Goal: Task Accomplishment & Management: Use online tool/utility

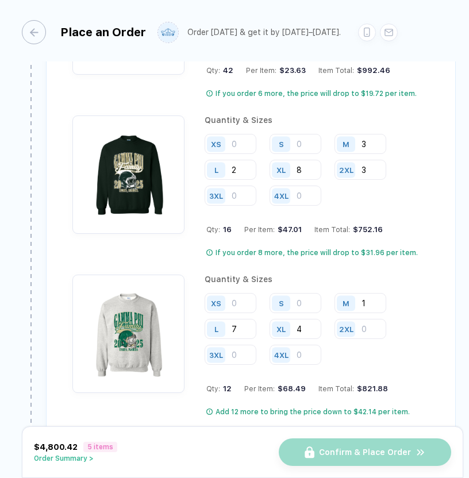
scroll to position [2095, 0]
click at [304, 332] on input "4" at bounding box center [296, 329] width 52 height 20
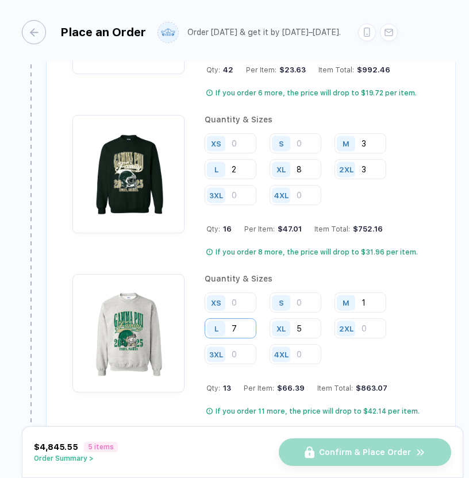
type input "5"
click at [244, 324] on input "7" at bounding box center [231, 329] width 52 height 20
type input "8"
click at [239, 167] on input "2" at bounding box center [231, 169] width 52 height 20
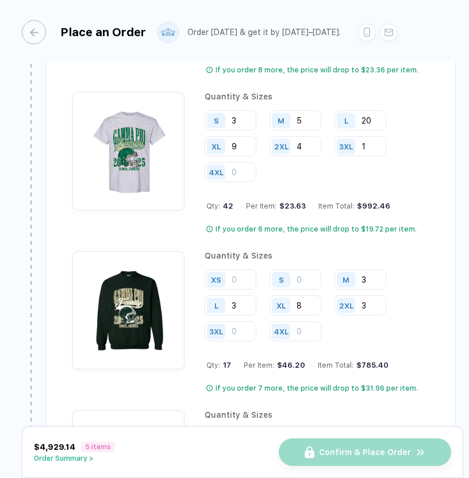
scroll to position [1866, 0]
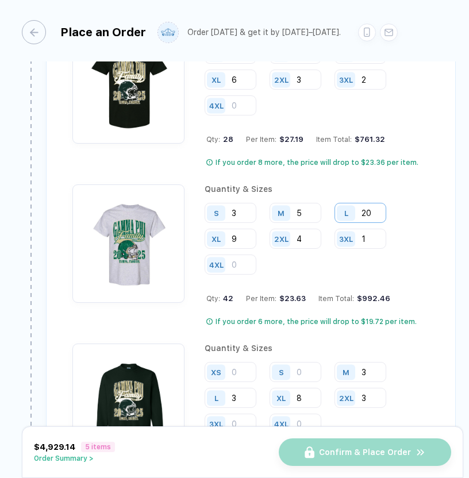
type input "3"
click at [374, 213] on input "20" at bounding box center [361, 213] width 52 height 20
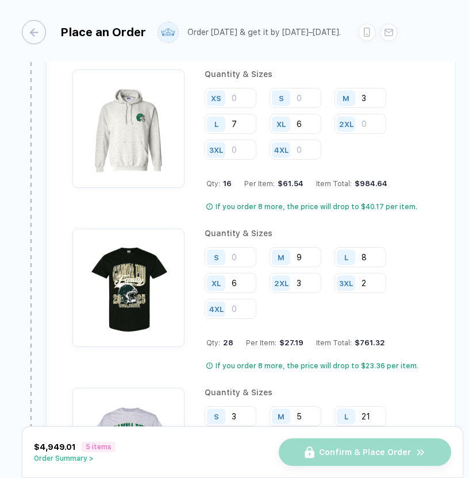
scroll to position [1662, 0]
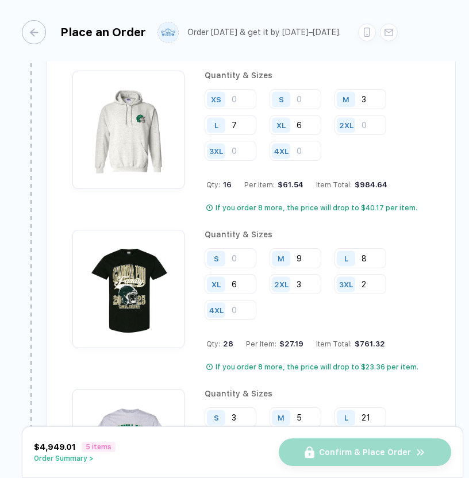
type input "21"
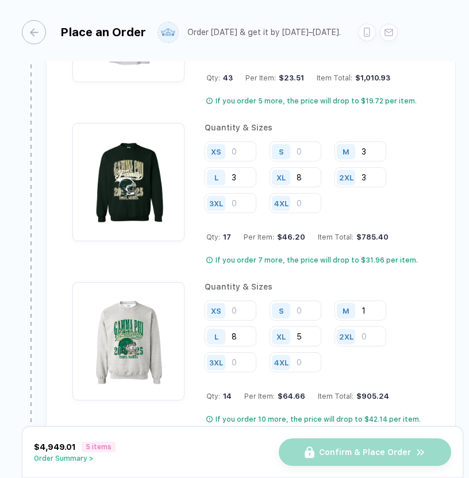
scroll to position [2123, 0]
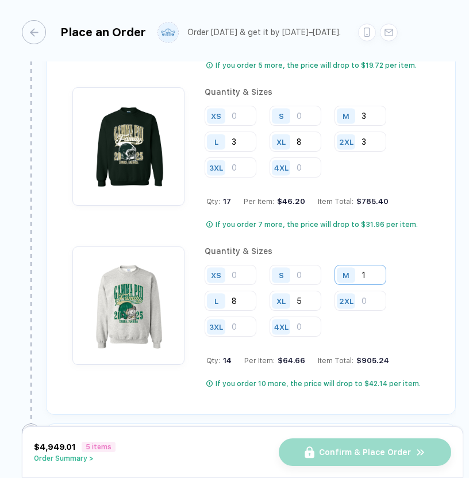
click at [372, 277] on input "1" at bounding box center [361, 275] width 52 height 20
type input "2"
click at [368, 280] on input "2" at bounding box center [361, 275] width 52 height 20
type input "3"
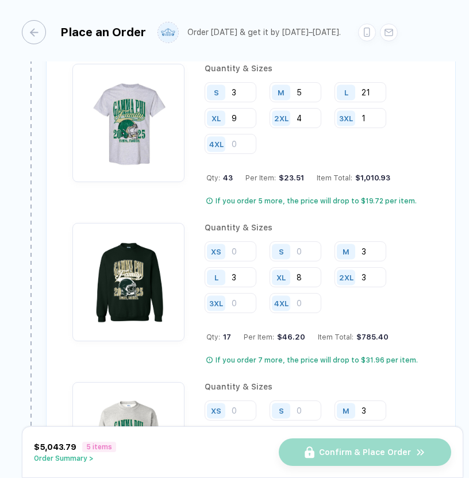
scroll to position [1759, 0]
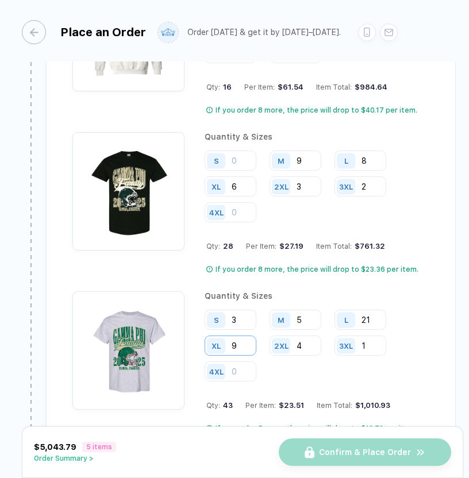
click at [245, 344] on input "9" at bounding box center [231, 346] width 52 height 20
type input "10"
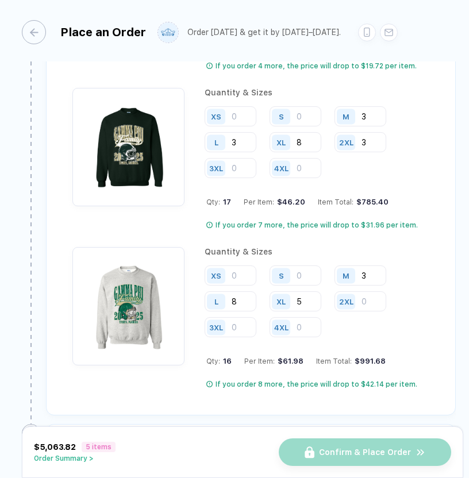
scroll to position [2142, 0]
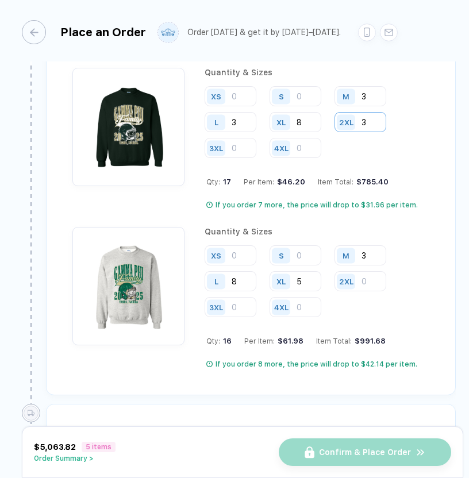
click at [376, 120] on input "3" at bounding box center [361, 122] width 52 height 20
type input "4"
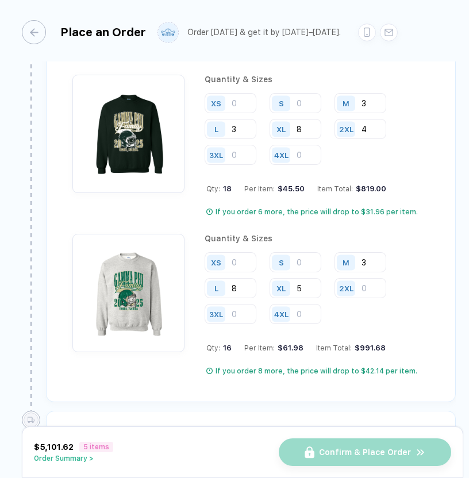
scroll to position [2181, 0]
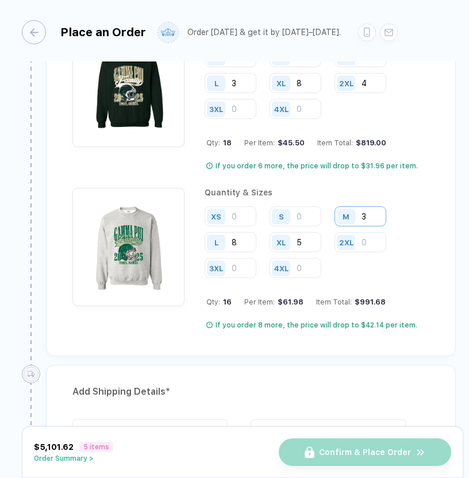
click at [373, 217] on input "3" at bounding box center [361, 216] width 52 height 20
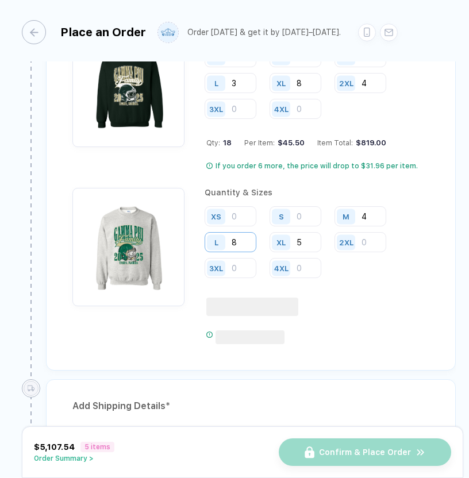
type input "4"
click at [245, 242] on input "8" at bounding box center [231, 242] width 52 height 20
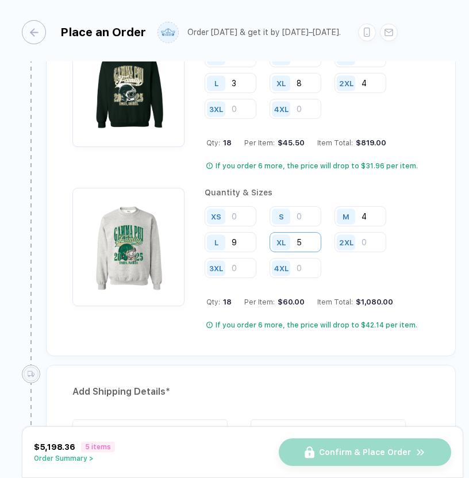
type input "9"
click at [304, 244] on input "5" at bounding box center [296, 242] width 52 height 20
type input "6"
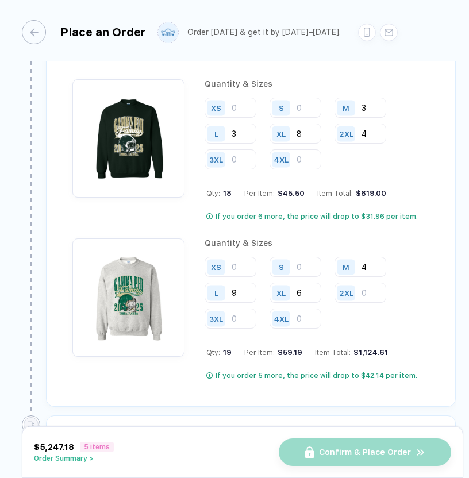
scroll to position [2126, 0]
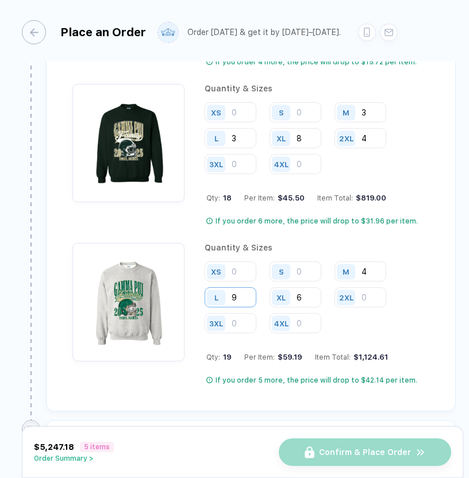
click at [240, 300] on input "9" at bounding box center [231, 298] width 52 height 20
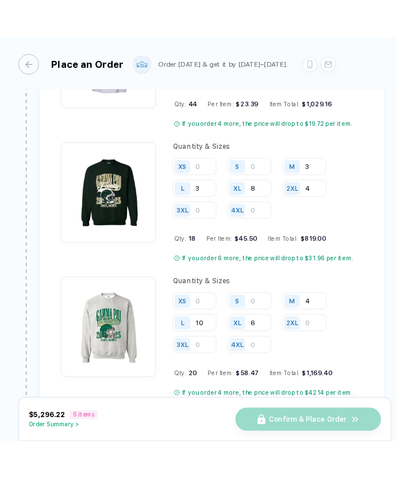
scroll to position [2078, 0]
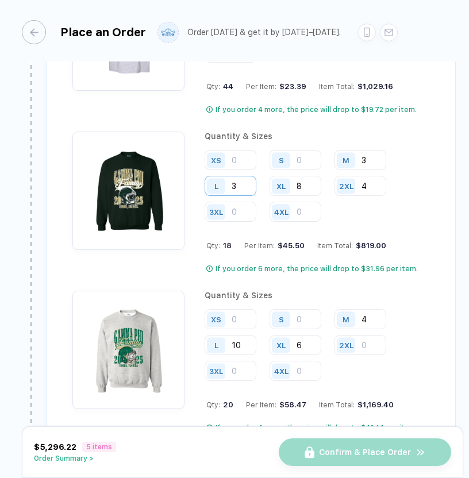
type input "10"
click at [251, 186] on input "3" at bounding box center [231, 186] width 52 height 20
type input "5"
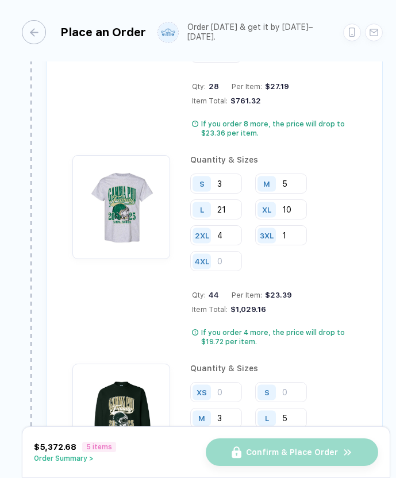
scroll to position [1880, 0]
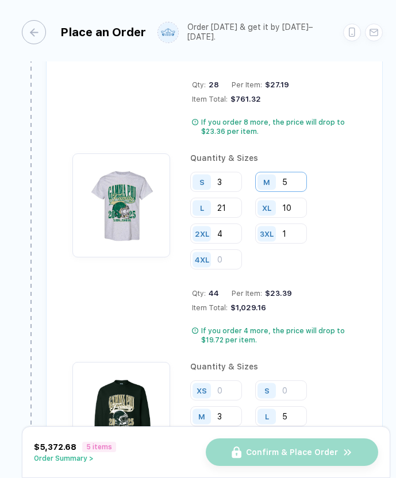
click at [294, 172] on input "5" at bounding box center [281, 182] width 52 height 20
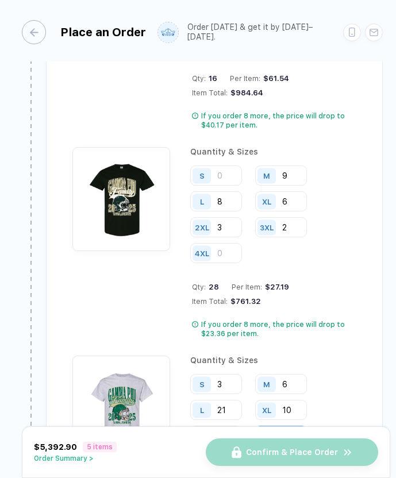
scroll to position [1663, 0]
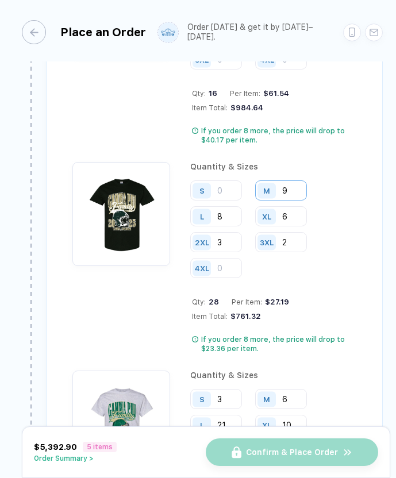
type input "6"
click at [292, 181] on input "9" at bounding box center [281, 191] width 52 height 20
type input "11"
click at [234, 206] on input "8" at bounding box center [216, 216] width 52 height 20
type input "11"
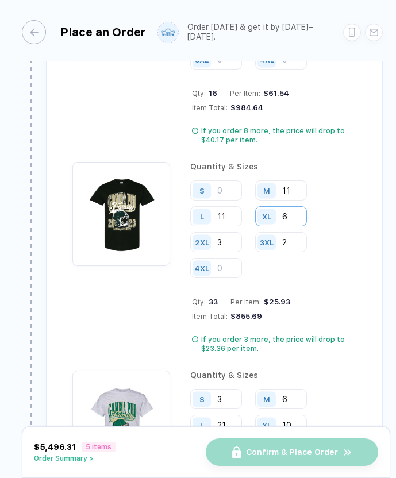
click at [297, 206] on input "6" at bounding box center [281, 216] width 52 height 20
type input "8"
click at [232, 232] on input "3" at bounding box center [216, 242] width 52 height 20
type input "2"
click at [293, 232] on input "2" at bounding box center [281, 242] width 52 height 20
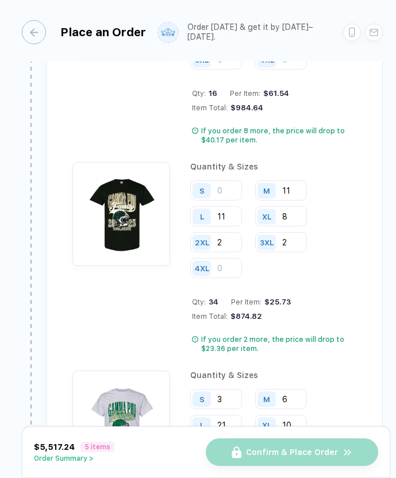
click at [273, 298] on div "$25.73" at bounding box center [276, 302] width 29 height 9
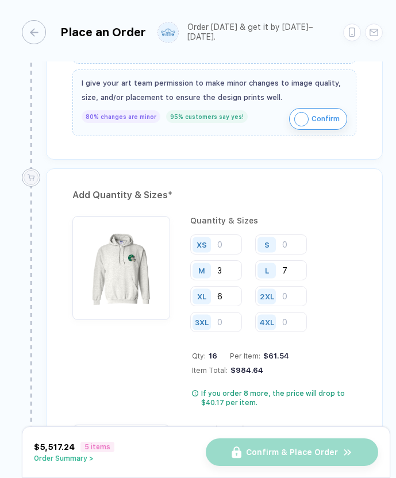
scroll to position [1400, 0]
drag, startPoint x: 236, startPoint y: 251, endPoint x: 210, endPoint y: 251, distance: 25.9
click at [210, 260] on div "M 3" at bounding box center [216, 270] width 52 height 20
click at [232, 286] on input "6" at bounding box center [216, 296] width 52 height 20
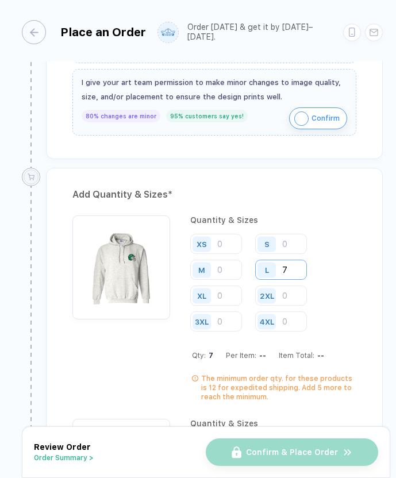
click at [289, 260] on input "7" at bounding box center [281, 270] width 52 height 20
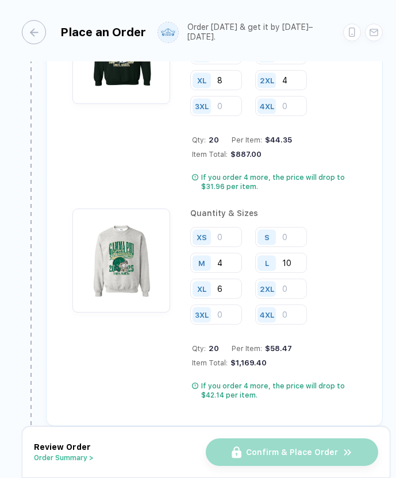
scroll to position [2254, 0]
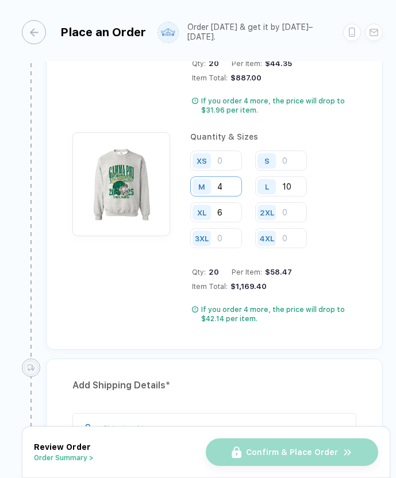
click at [229, 177] on input "4" at bounding box center [216, 187] width 52 height 20
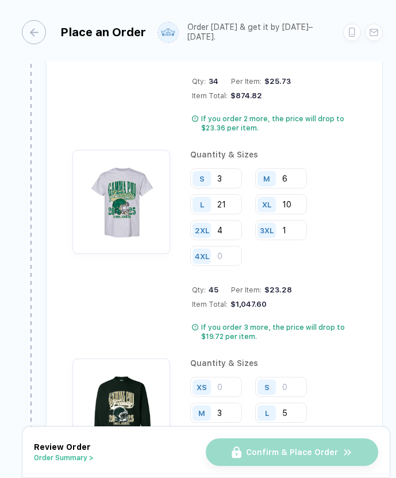
scroll to position [1799, 0]
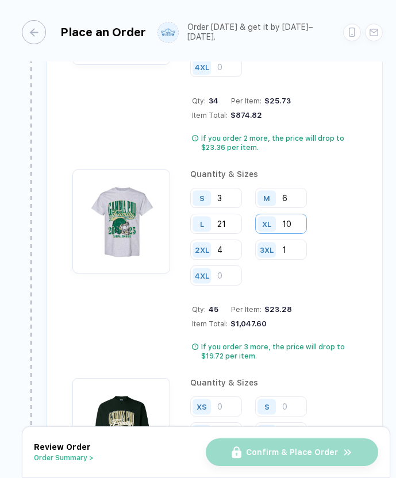
type input "5"
click at [296, 214] on input "10" at bounding box center [281, 224] width 52 height 20
type input "11"
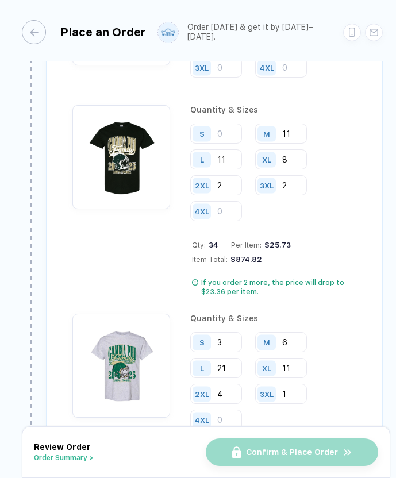
scroll to position [1651, 0]
